Goal: Information Seeking & Learning: Learn about a topic

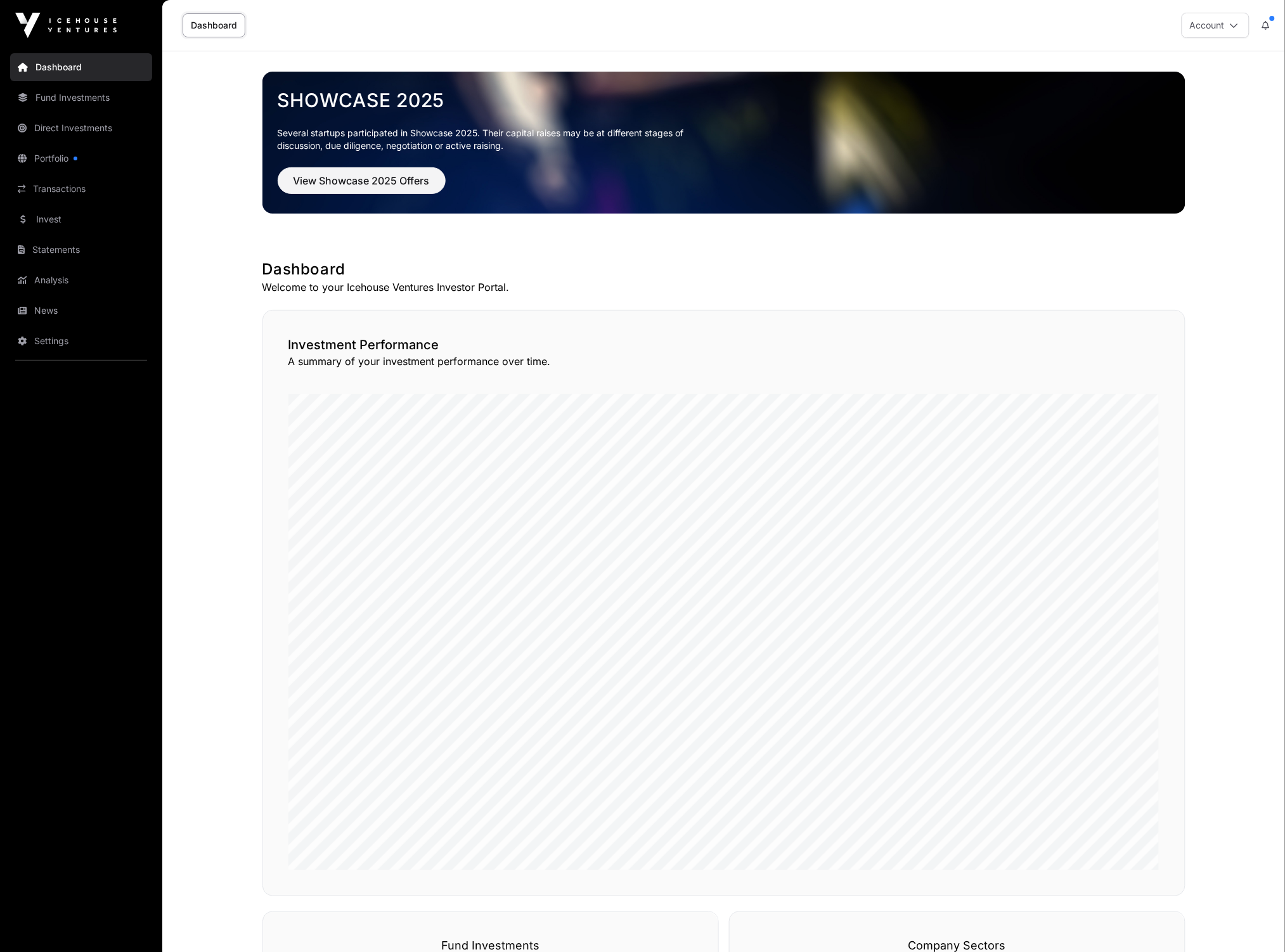
click at [42, 158] on link "Portfolio" at bounding box center [81, 159] width 142 height 28
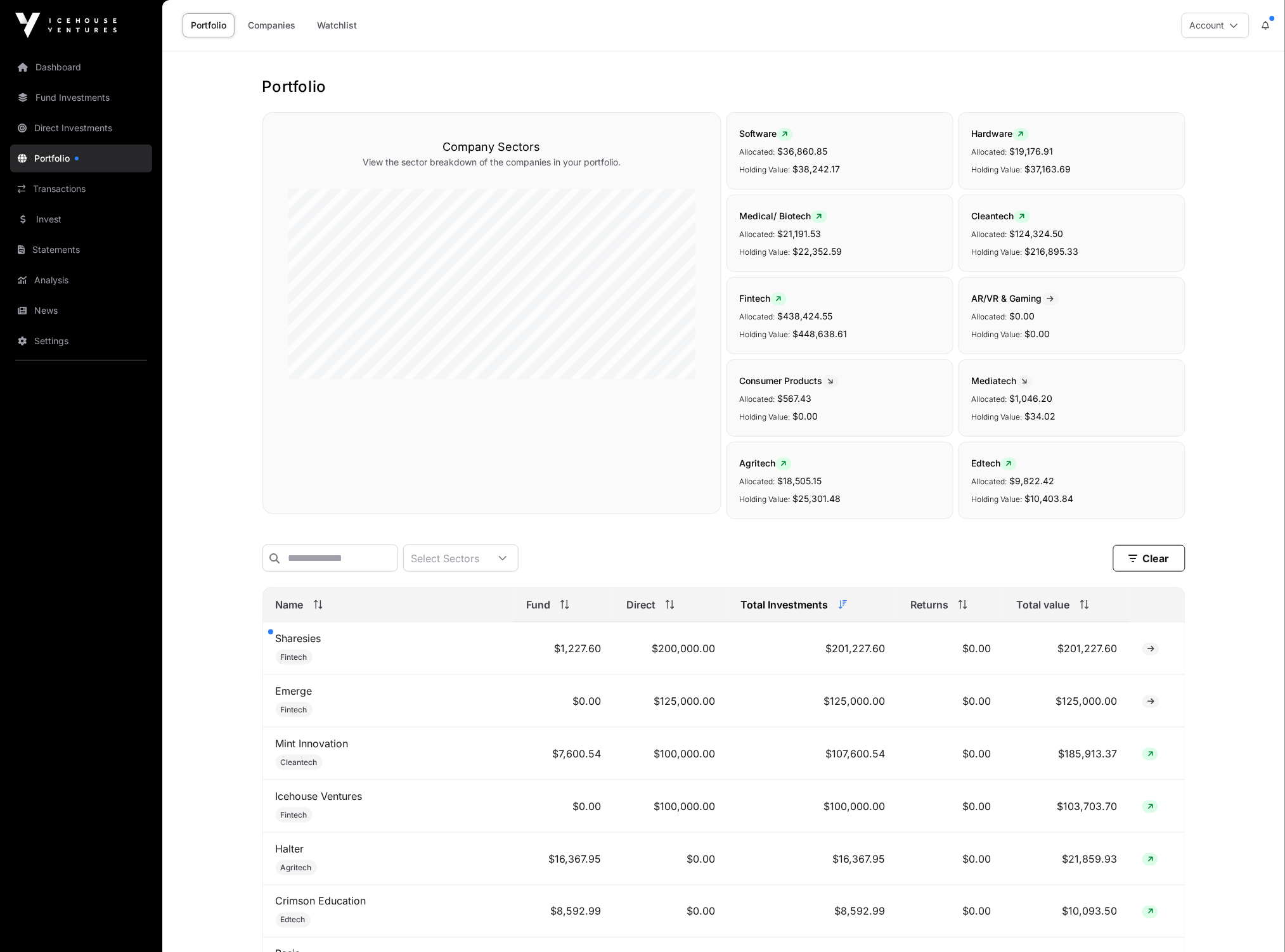
click at [89, 119] on link "Direct Investments" at bounding box center [81, 128] width 142 height 28
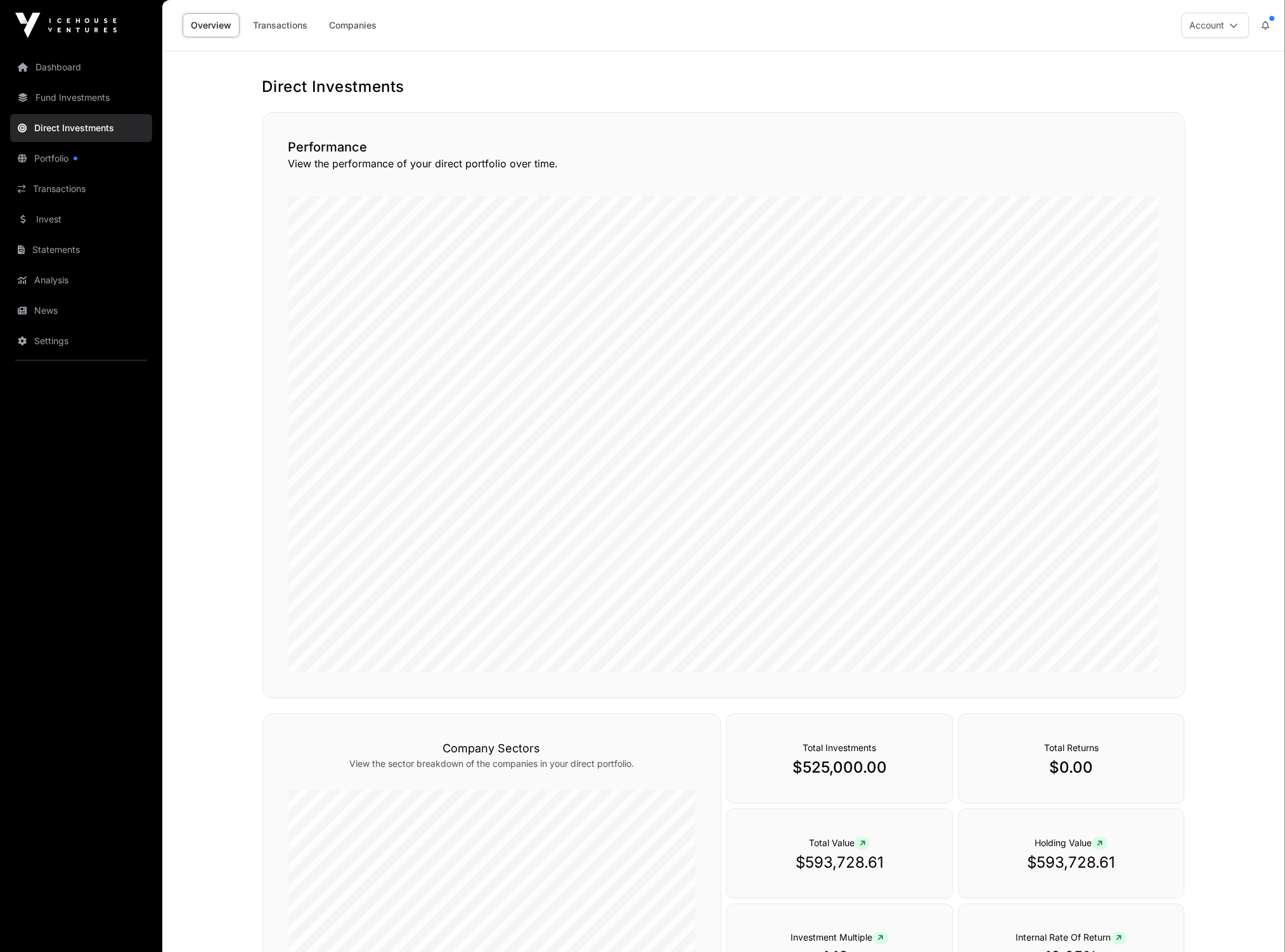
click at [349, 30] on link "Companies" at bounding box center [353, 25] width 64 height 24
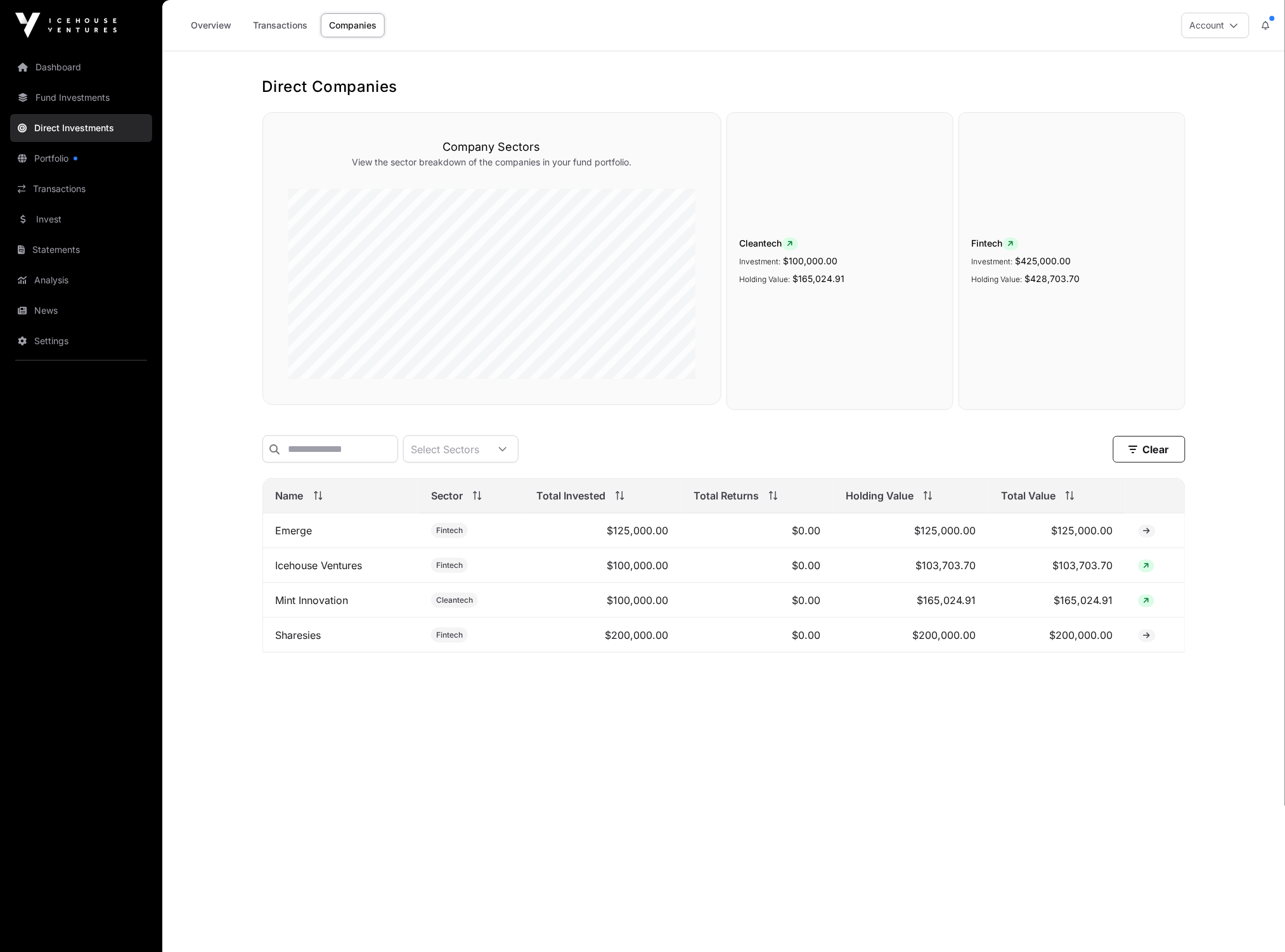
click at [1144, 605] on icon at bounding box center [1147, 601] width 6 height 7
click at [1091, 616] on td "$165,024.91" at bounding box center [1057, 600] width 137 height 35
click at [1147, 605] on icon at bounding box center [1147, 601] width 6 height 7
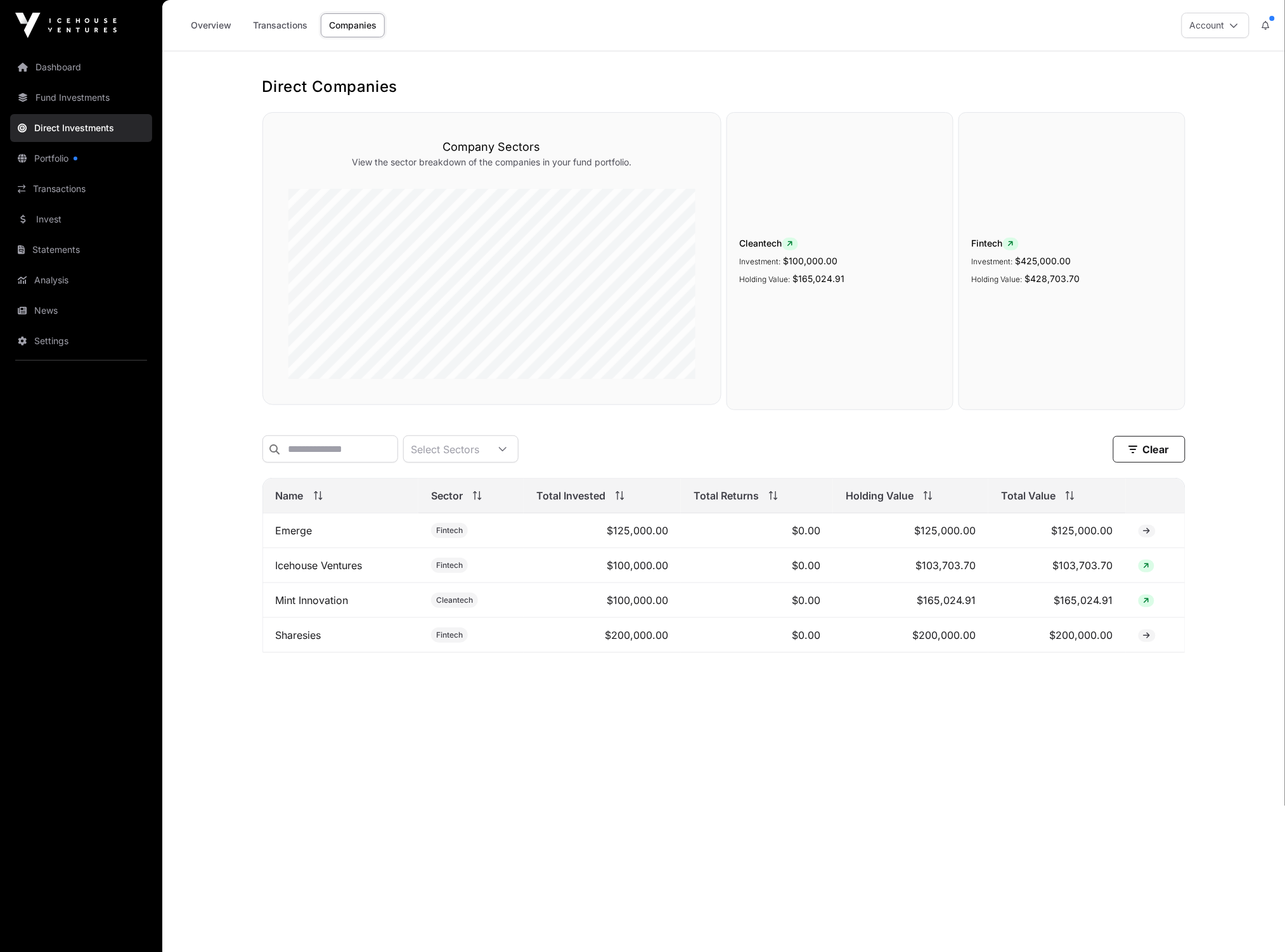
click at [665, 608] on td "$100,000.00" at bounding box center [602, 600] width 157 height 35
click at [310, 607] on link "Mint Innovation" at bounding box center [312, 600] width 73 height 13
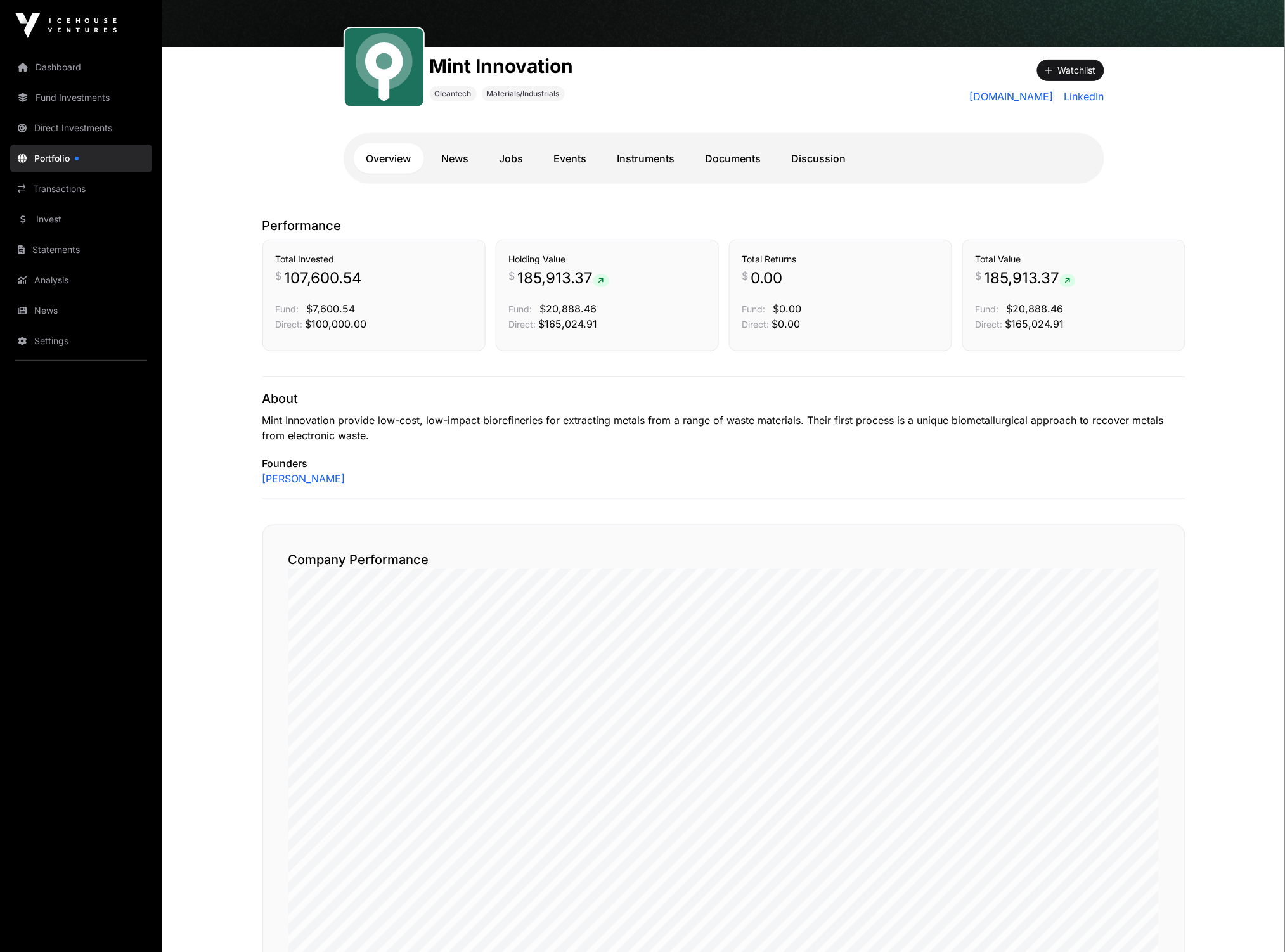
scroll to position [369, 0]
